Goal: Check status

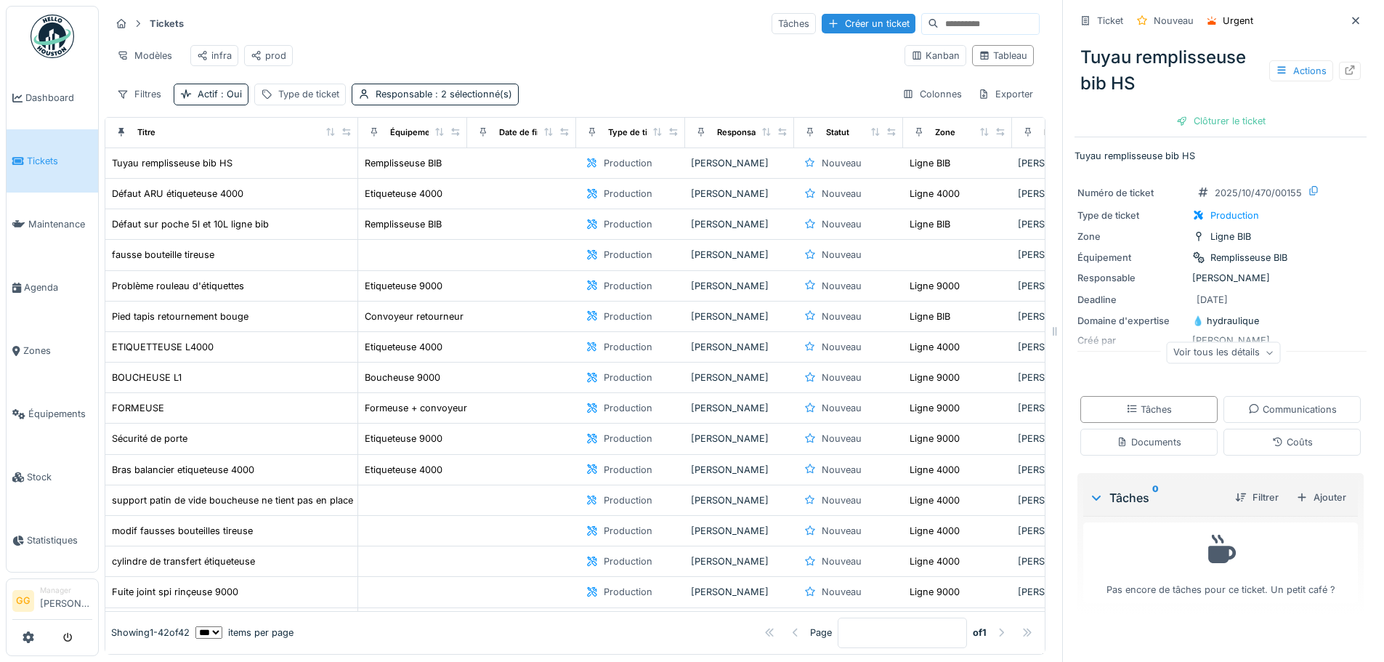
click at [1319, 138] on div "Ticket Nouveau Urgent Tuyau remplisseuse bib HS Actions Clôturer le ticket Tuya…" at bounding box center [1221, 313] width 292 height 626
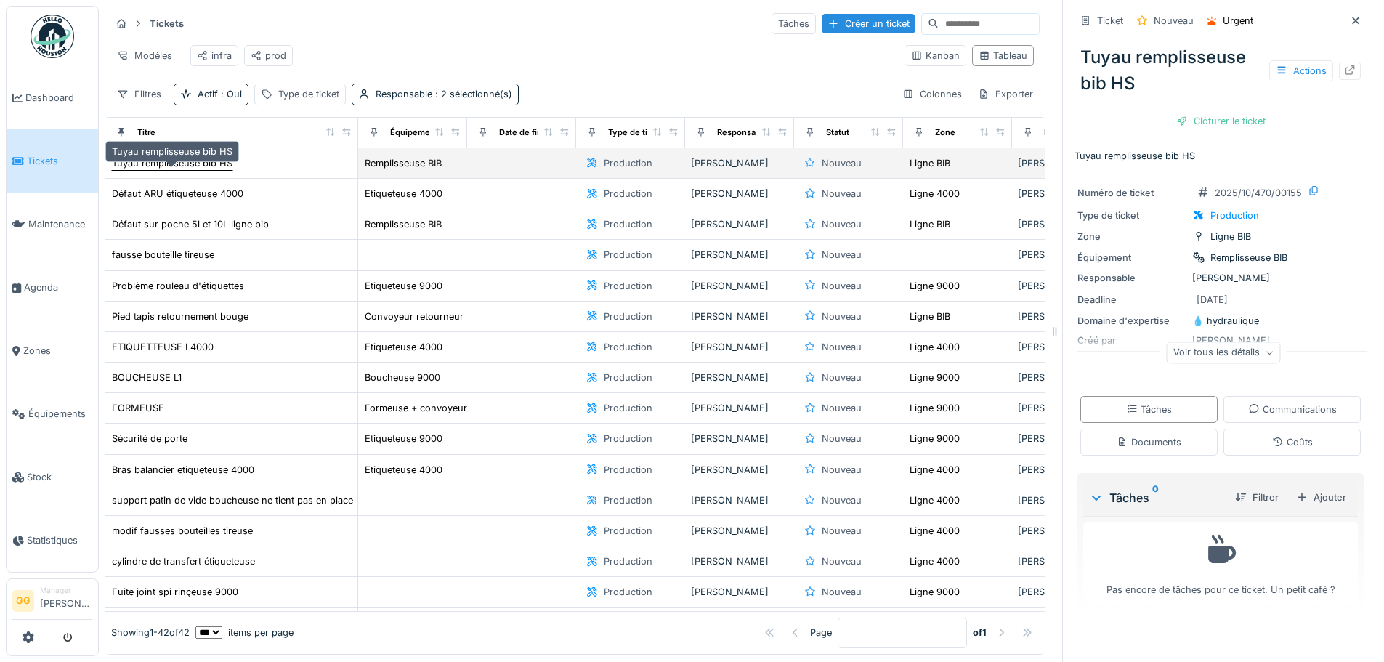
click at [171, 170] on div "Tuyau remplisseuse bib HS" at bounding box center [172, 163] width 121 height 14
click at [173, 170] on div "Tuyau remplisseuse bib HS" at bounding box center [172, 163] width 121 height 14
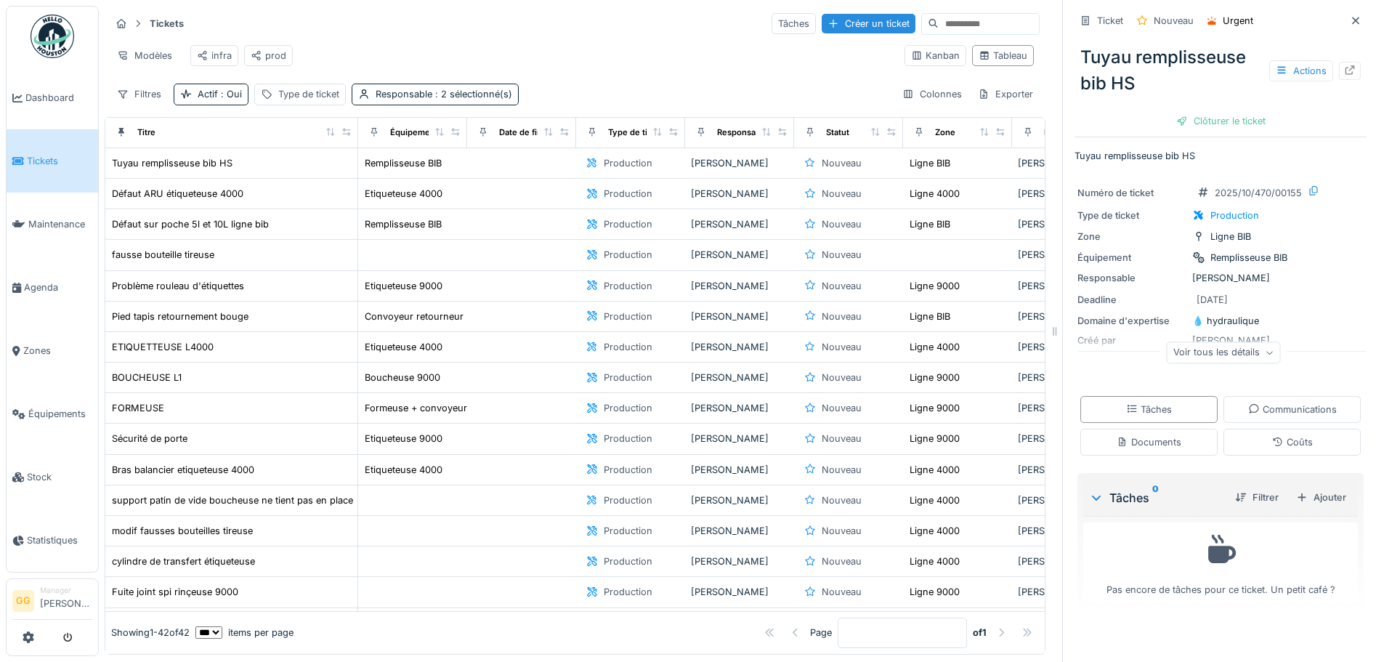
drag, startPoint x: 502, startPoint y: 35, endPoint x: 493, endPoint y: 33, distance: 9.7
click at [493, 33] on div "Tickets Tâches Créer un ticket" at bounding box center [574, 24] width 929 height 24
click at [483, 40] on div "Modèles infra prod" at bounding box center [501, 55] width 783 height 33
click at [504, 47] on div "Modèles infra prod" at bounding box center [501, 55] width 783 height 33
click at [1217, 97] on div "Tuyau remplisseuse bib HS Actions" at bounding box center [1221, 71] width 292 height 64
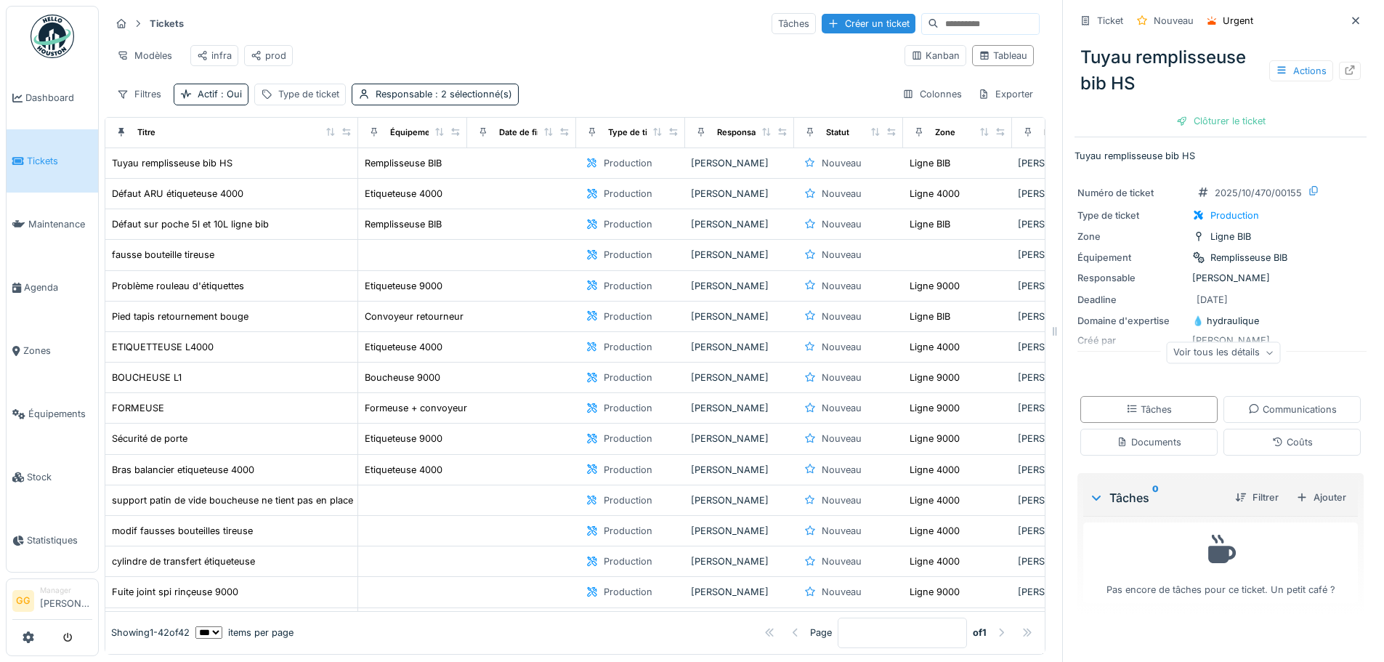
click at [690, 56] on div "Modèles infra prod" at bounding box center [501, 55] width 783 height 33
click at [528, 52] on div "Modèles infra prod" at bounding box center [501, 55] width 783 height 33
click at [1350, 22] on icon at bounding box center [1356, 20] width 12 height 9
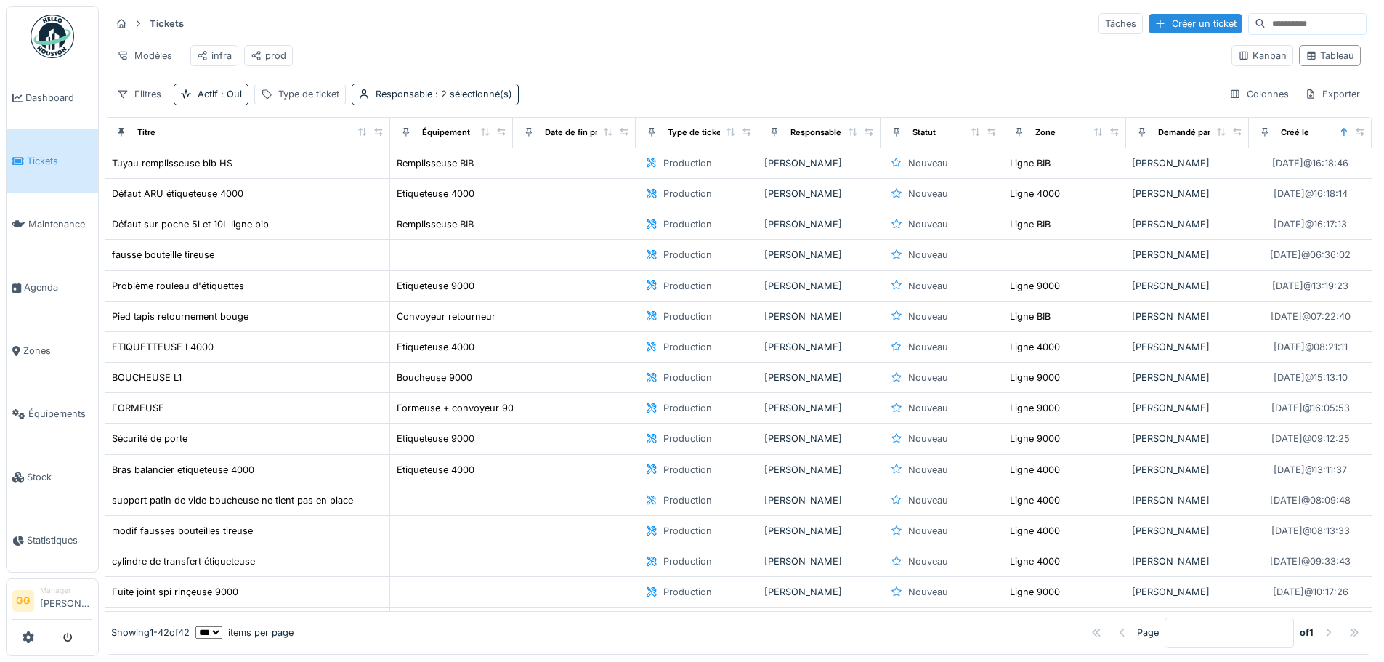
scroll to position [9, 0]
click at [791, 46] on div "Modèles infra prod" at bounding box center [665, 55] width 1110 height 33
